Goal: Understand process/instructions: Learn how to perform a task or action

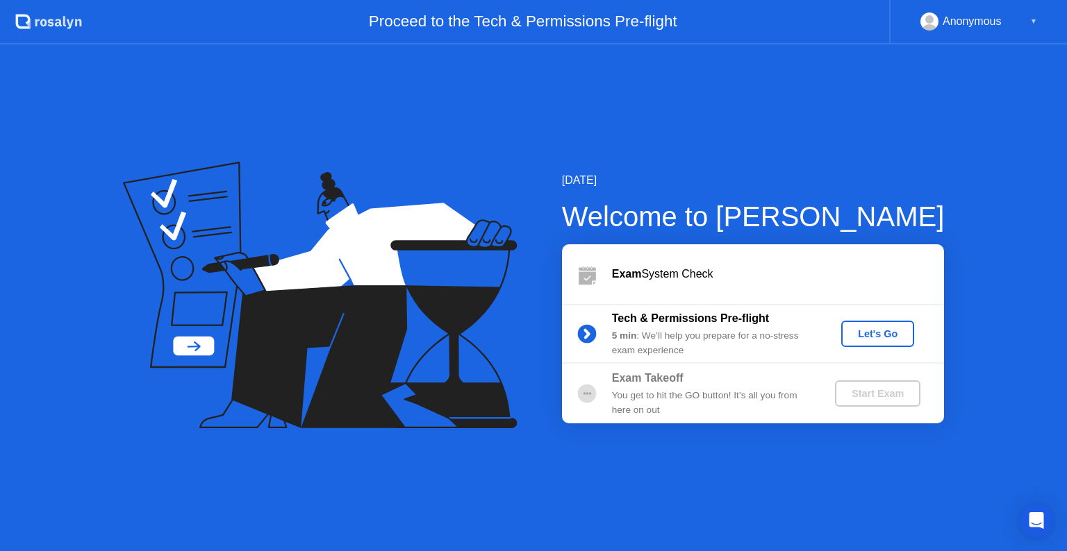
click at [881, 329] on div "Let's Go" at bounding box center [878, 334] width 62 height 11
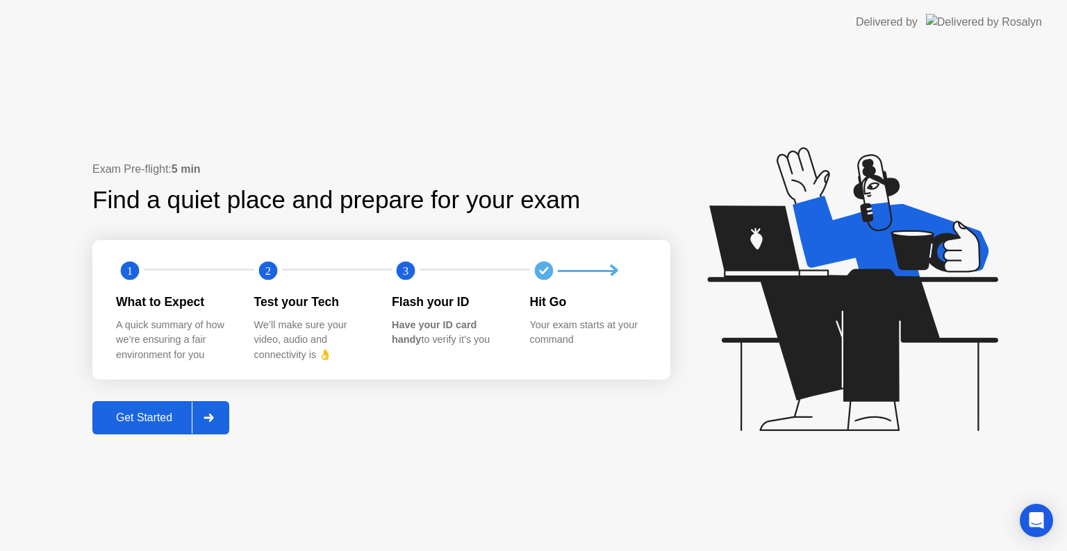
click at [155, 424] on div "Get Started" at bounding box center [144, 418] width 95 height 13
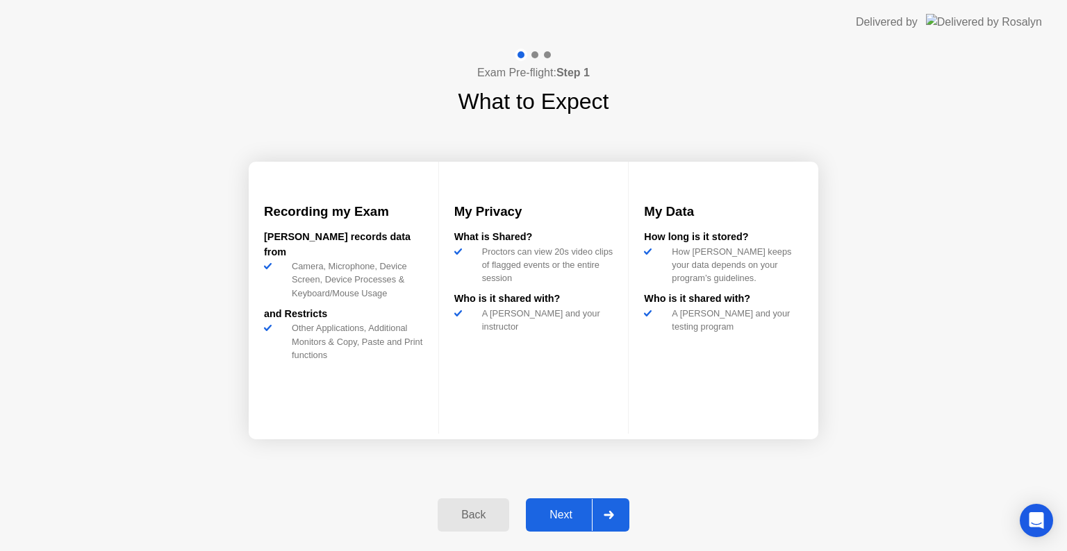
click at [576, 513] on div "Next" at bounding box center [561, 515] width 62 height 13
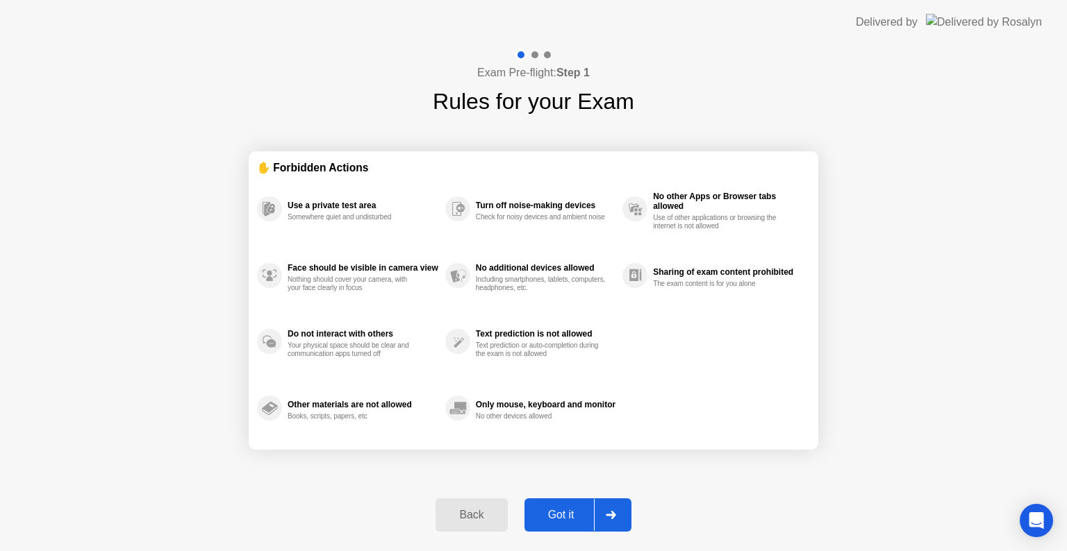
click at [576, 513] on div "Got it" at bounding box center [561, 515] width 65 height 13
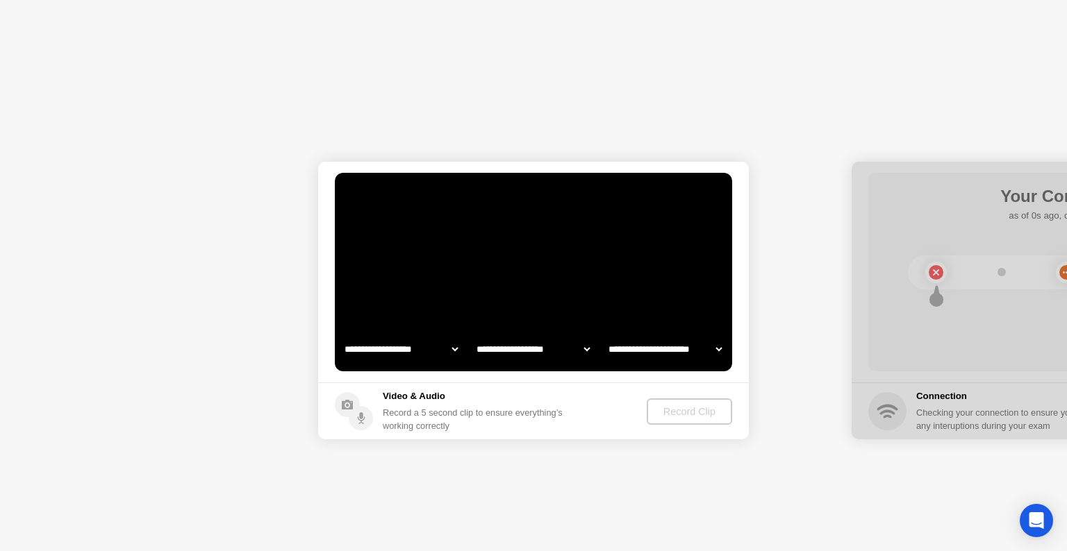
select select "**********"
select select "*******"
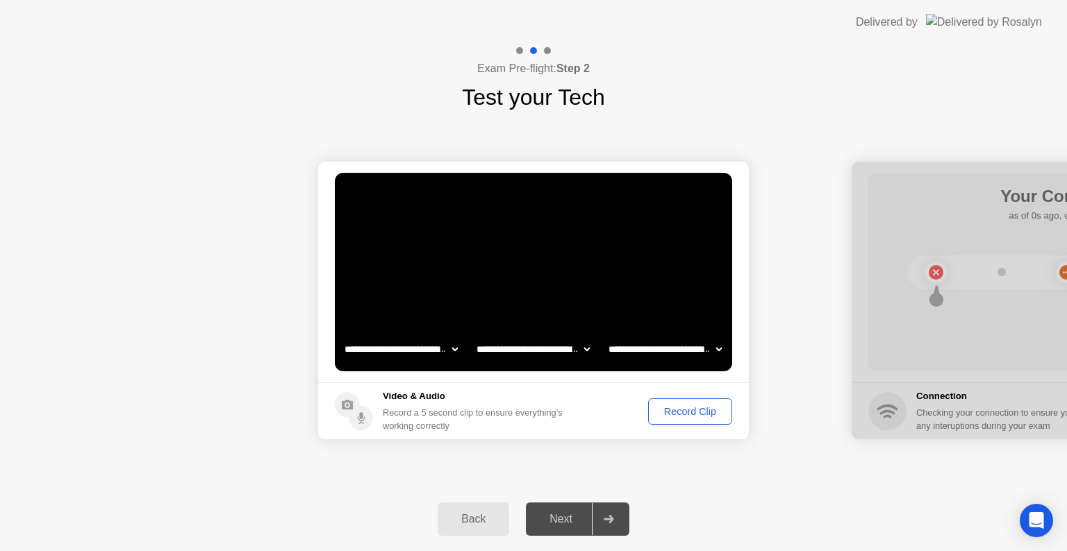
click at [682, 414] on div "Record Clip" at bounding box center [690, 411] width 74 height 11
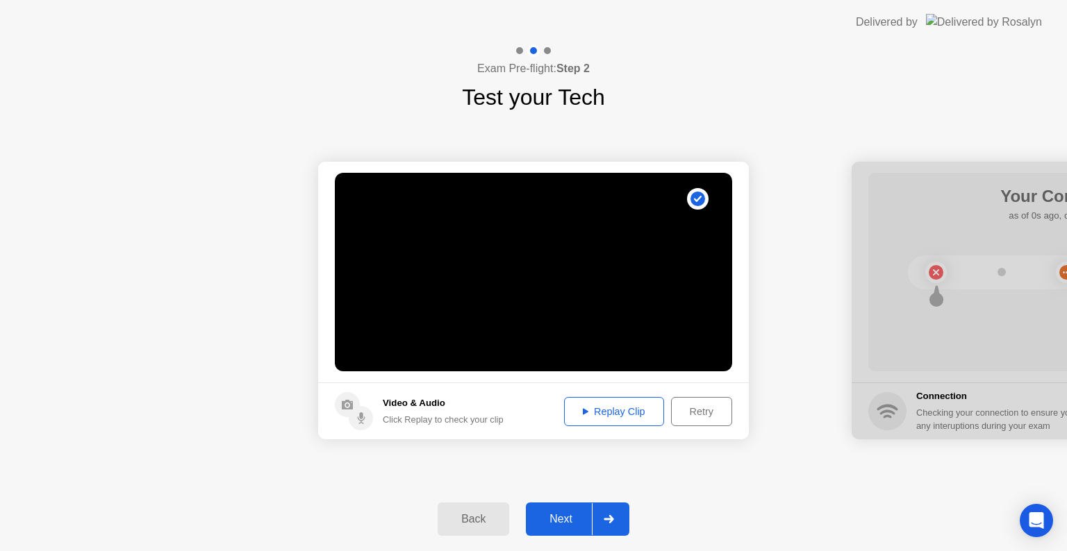
click at [570, 524] on div "Next" at bounding box center [561, 519] width 62 height 13
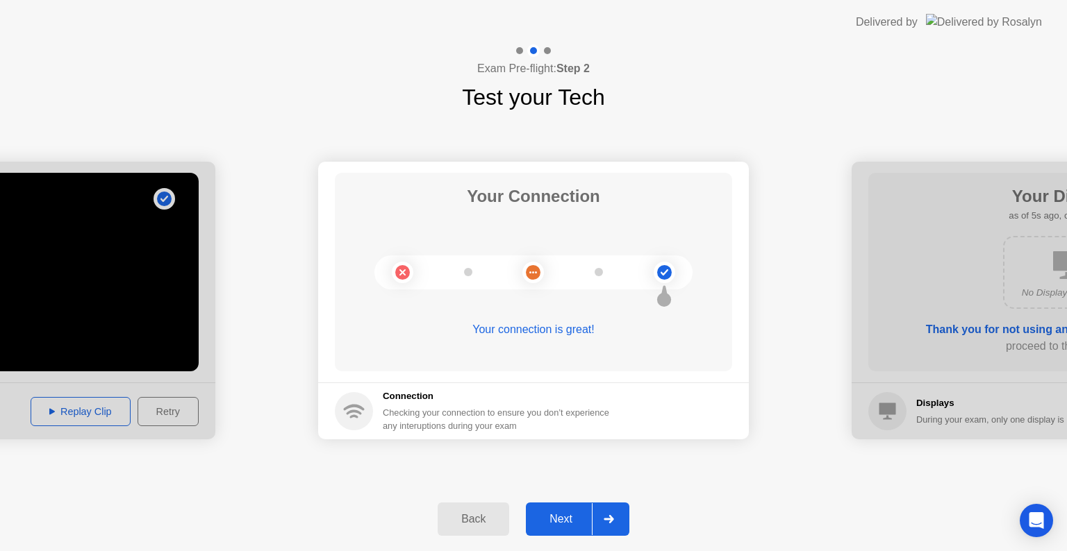
click at [563, 515] on div "Next" at bounding box center [561, 519] width 62 height 13
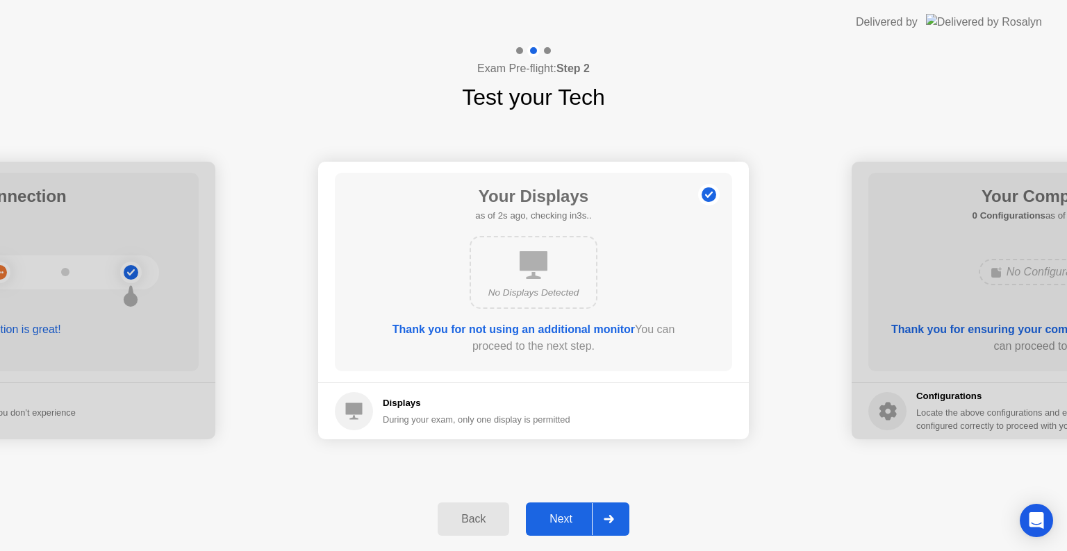
click at [563, 515] on div "Next" at bounding box center [561, 519] width 62 height 13
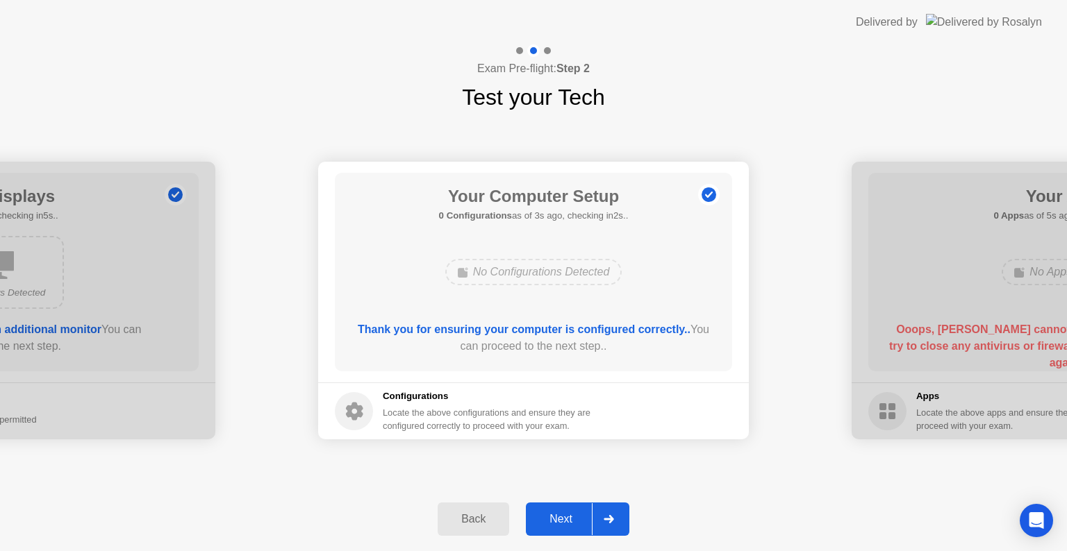
click at [563, 515] on div "Next" at bounding box center [561, 519] width 62 height 13
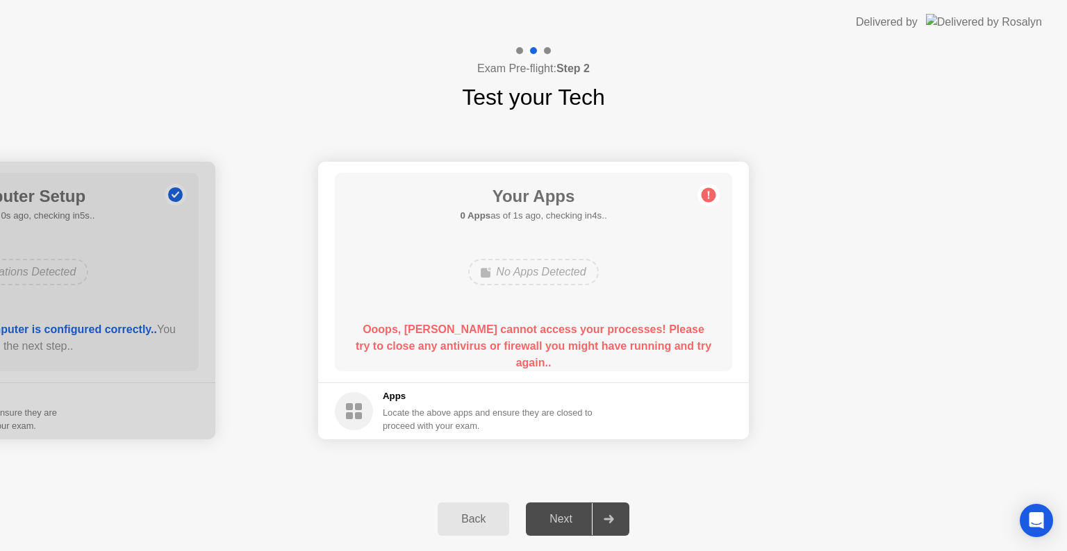
click at [346, 406] on rect at bounding box center [349, 407] width 7 height 7
click at [710, 195] on circle at bounding box center [708, 195] width 15 height 15
